Goal: Task Accomplishment & Management: Complete application form

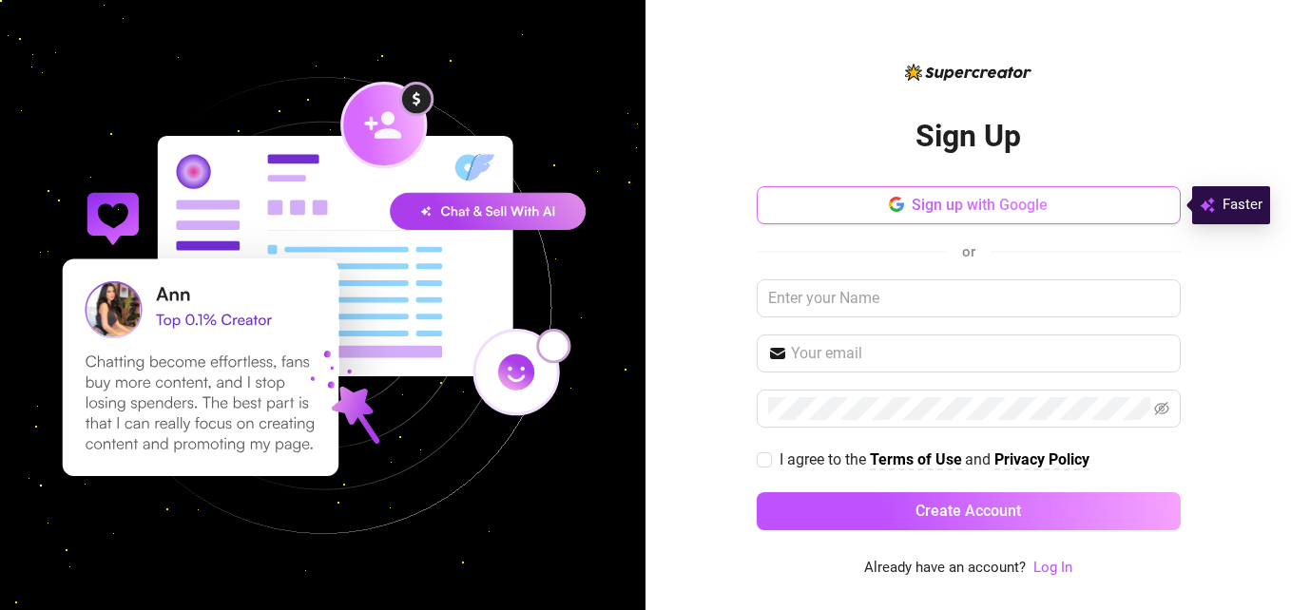
click at [925, 199] on span "Sign up with Google" at bounding box center [980, 205] width 136 height 18
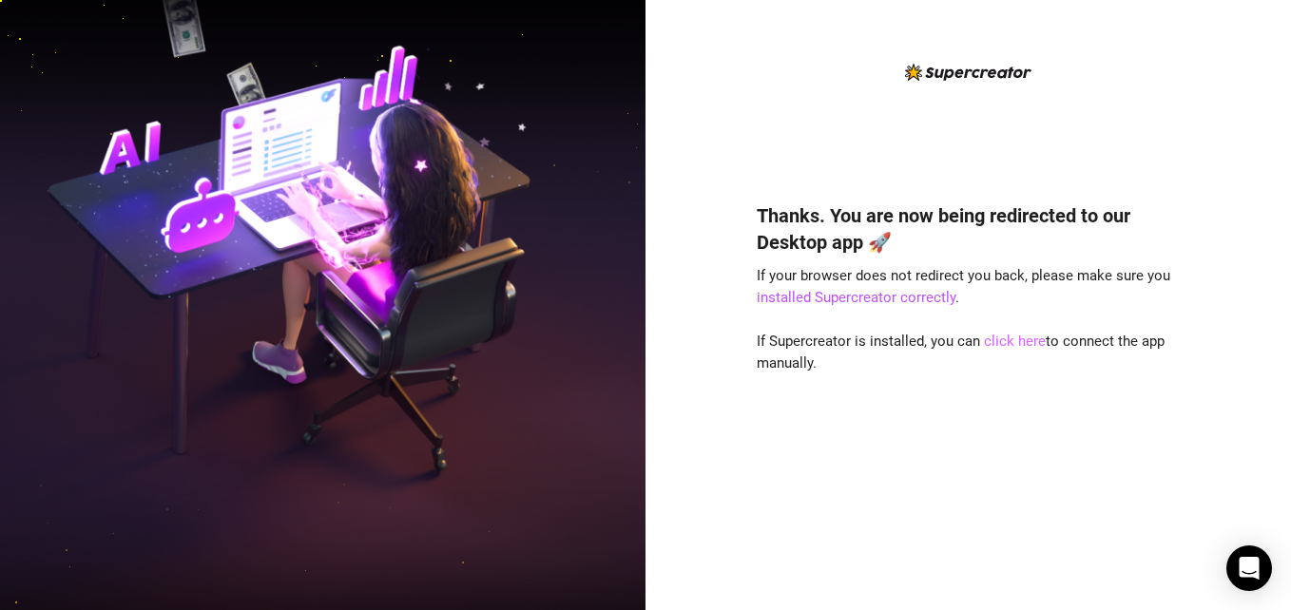
click at [996, 340] on link "click here" at bounding box center [1015, 341] width 62 height 17
